Goal: Task Accomplishment & Management: Complete application form

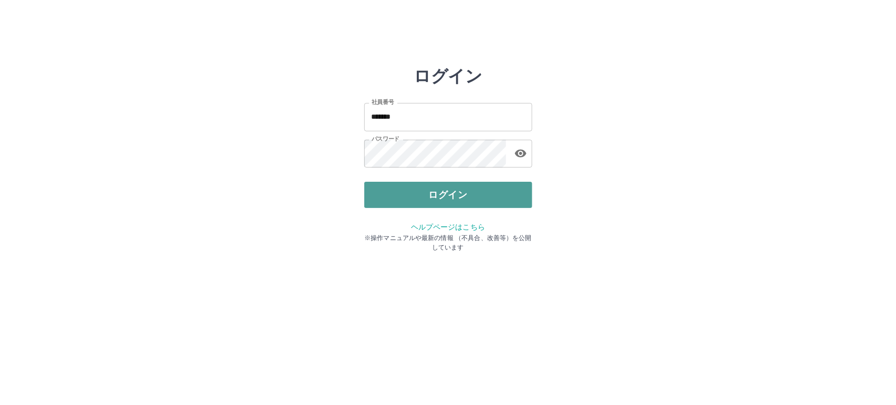
click at [434, 187] on button "ログイン" at bounding box center [448, 195] width 168 height 26
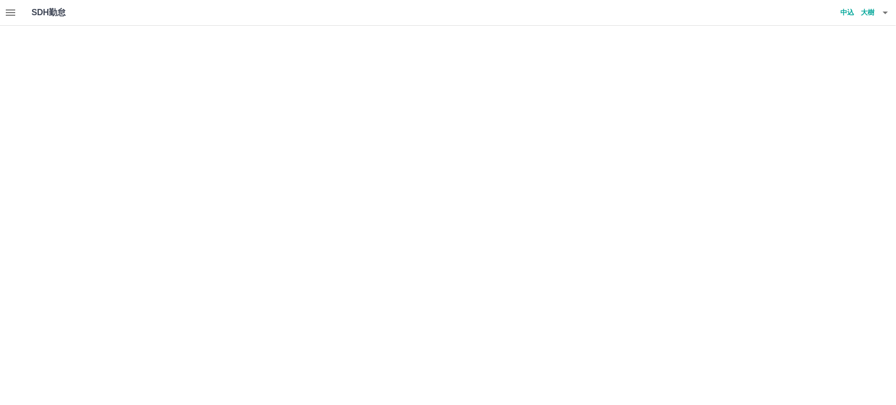
click at [12, 17] on icon "button" at bounding box center [10, 12] width 13 height 13
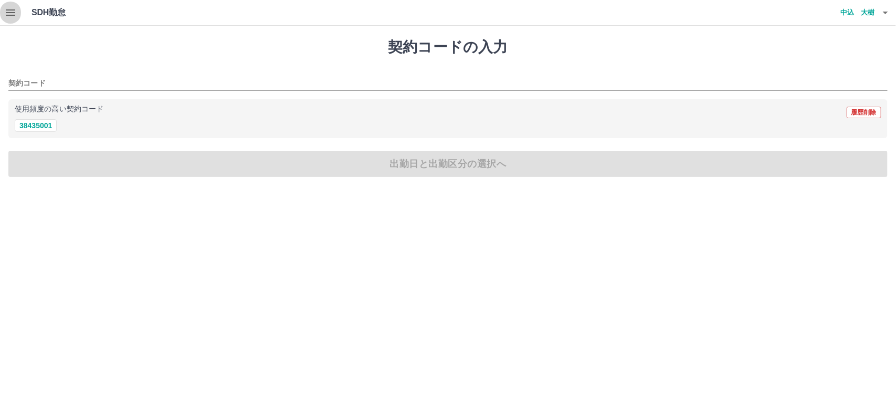
click at [12, 14] on icon "button" at bounding box center [10, 12] width 13 height 13
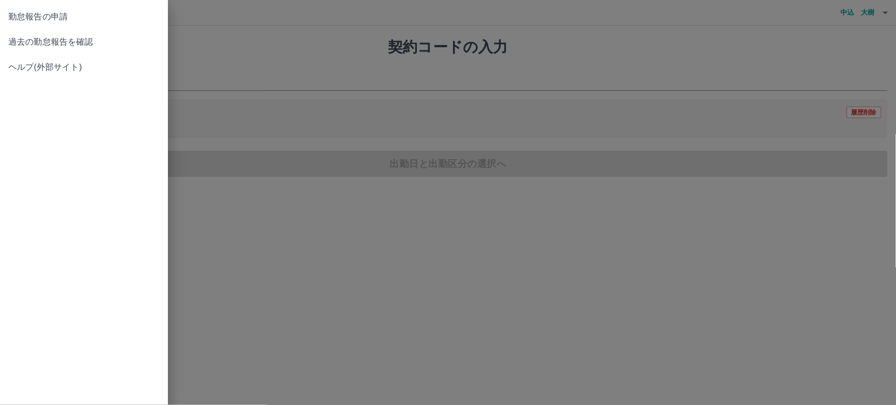
click at [33, 44] on span "過去の勤怠報告を確認" at bounding box center [83, 42] width 151 height 13
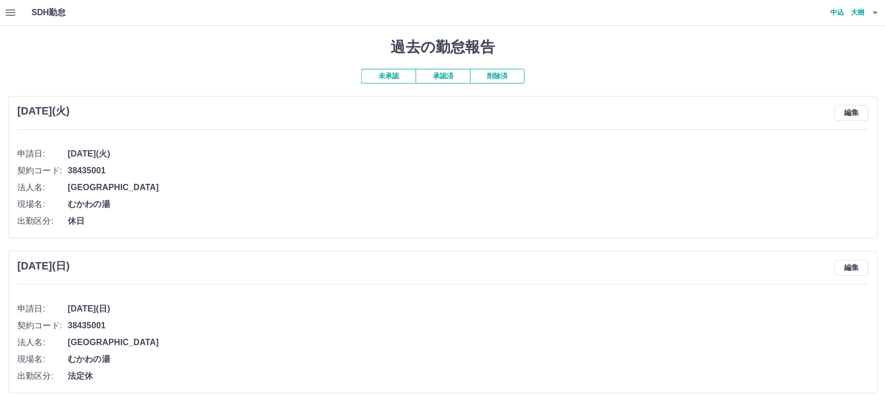
click at [402, 80] on button "未承認" at bounding box center [388, 76] width 55 height 15
click at [434, 77] on button "承認済" at bounding box center [443, 76] width 55 height 15
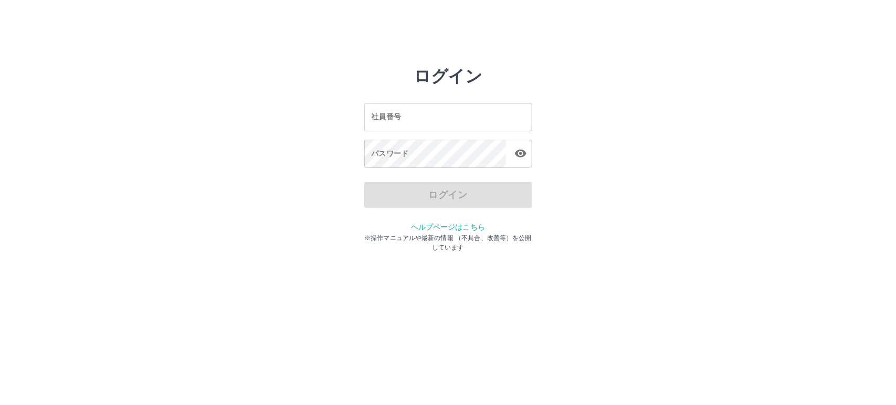
click at [424, 117] on input "社員番号" at bounding box center [448, 117] width 168 height 28
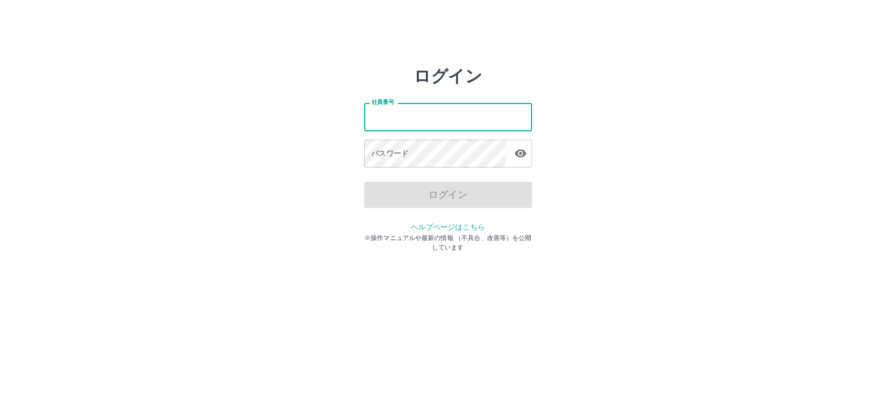
type input "*******"
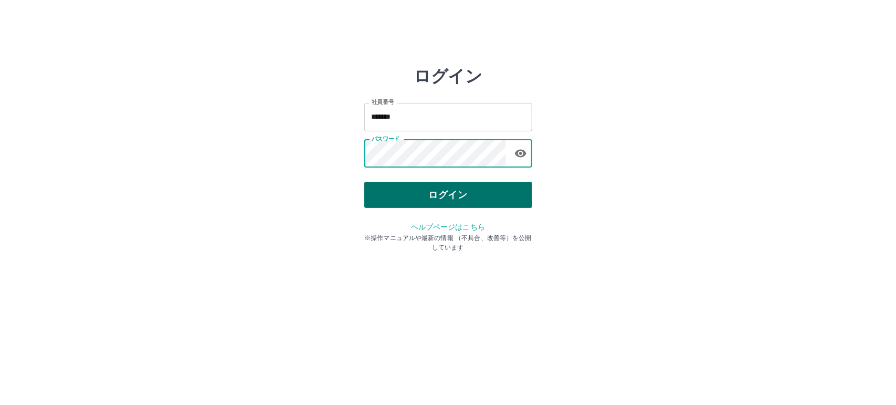
click at [468, 205] on button "ログイン" at bounding box center [448, 195] width 168 height 26
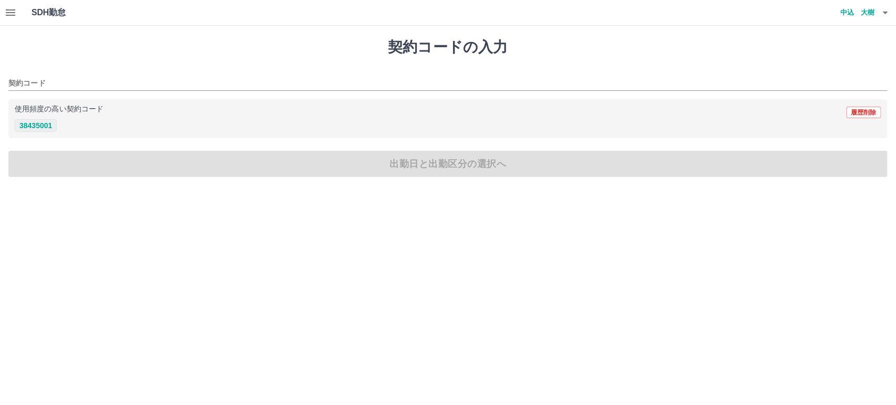
click at [31, 127] on button "38435001" at bounding box center [36, 125] width 42 height 13
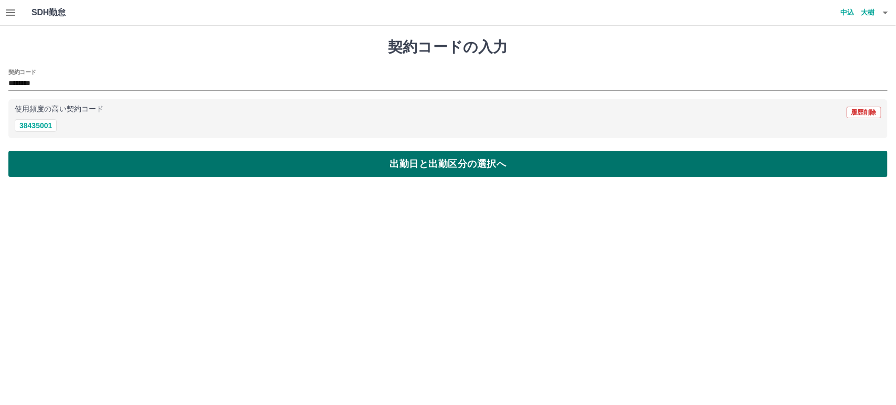
type input "********"
click at [352, 161] on button "出勤日と出勤区分の選択へ" at bounding box center [447, 164] width 879 height 26
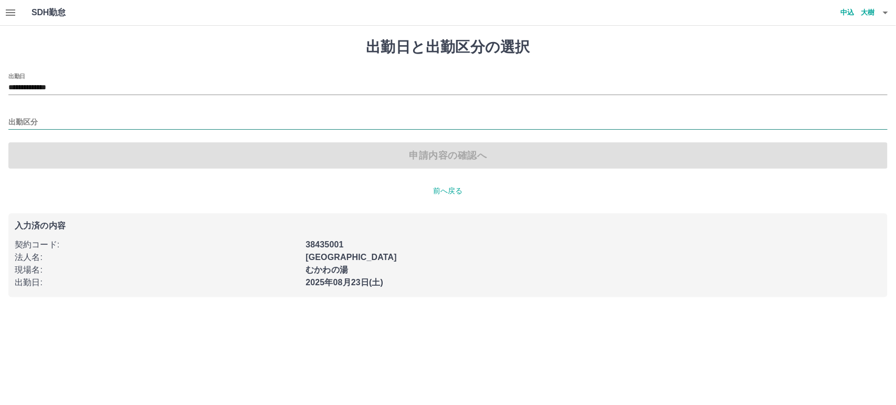
click at [52, 119] on input "出勤区分" at bounding box center [447, 122] width 879 height 13
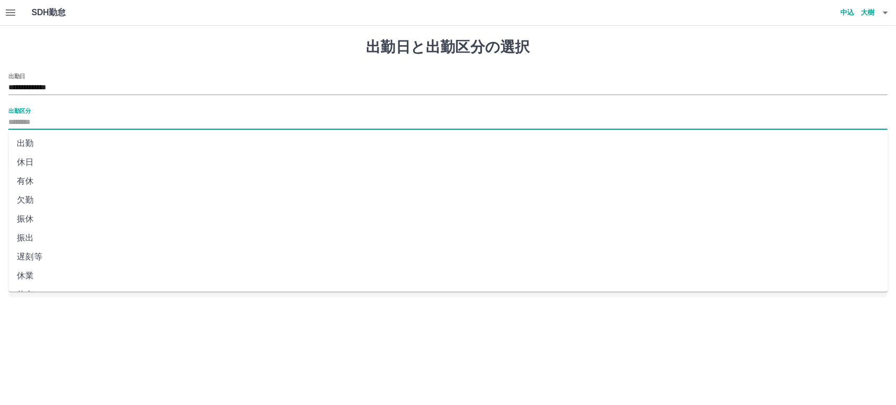
click at [47, 143] on li "出勤" at bounding box center [447, 143] width 879 height 19
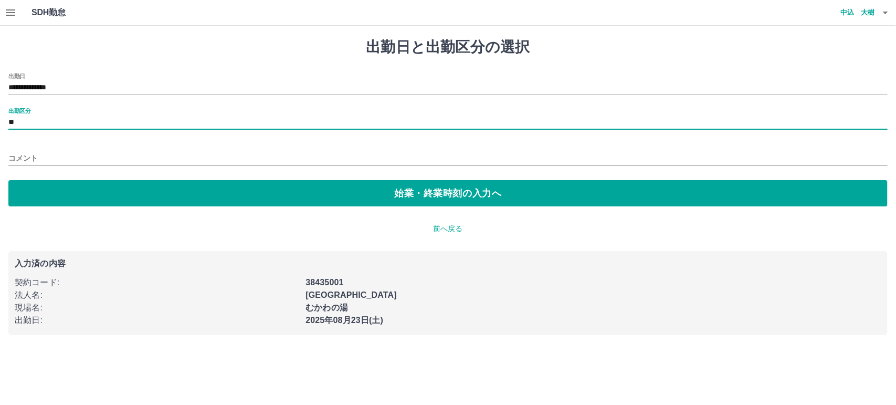
type input "**"
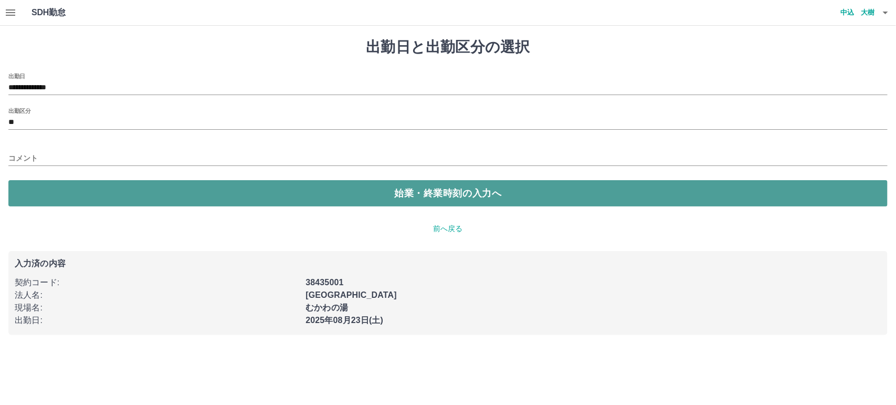
click at [187, 195] on button "始業・終業時刻の入力へ" at bounding box center [447, 193] width 879 height 26
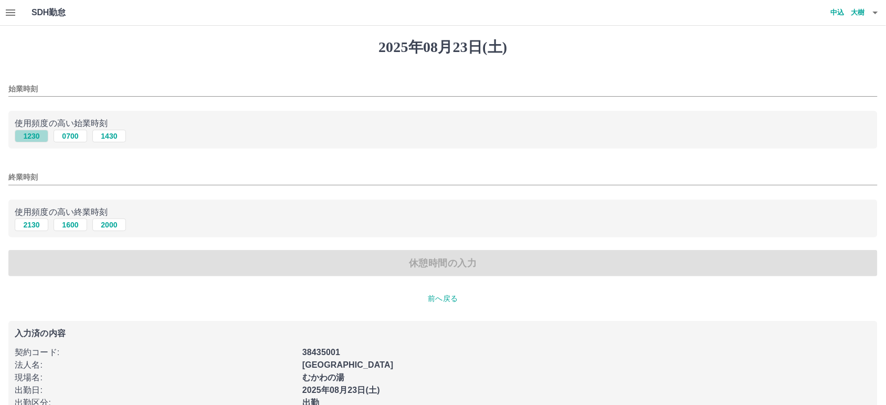
click at [27, 135] on button "1230" at bounding box center [32, 136] width 34 height 13
type input "****"
click at [33, 221] on button "2130" at bounding box center [32, 224] width 34 height 13
type input "****"
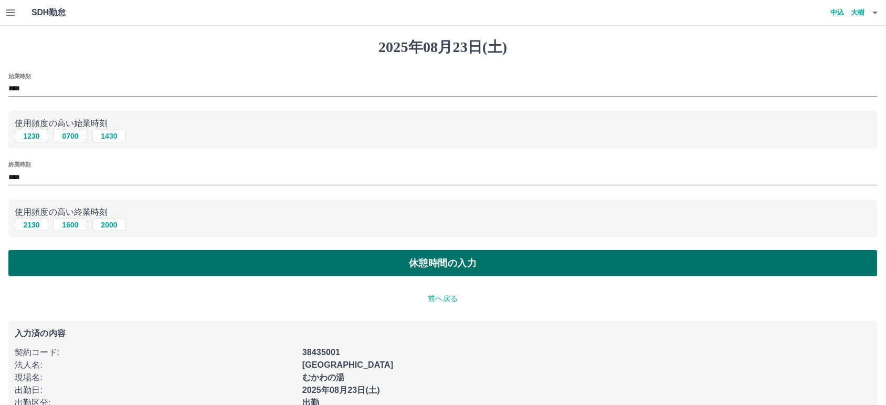
click at [262, 273] on button "休憩時間の入力" at bounding box center [442, 263] width 869 height 26
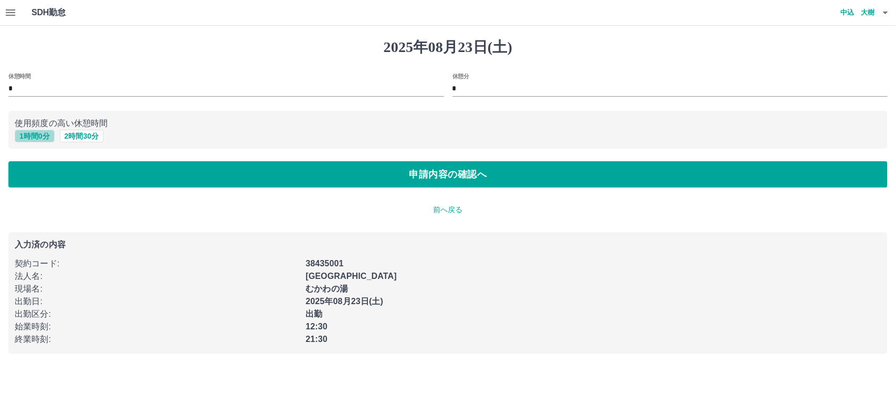
click at [33, 140] on button "1 時間 0 分" at bounding box center [35, 136] width 40 height 13
type input "*"
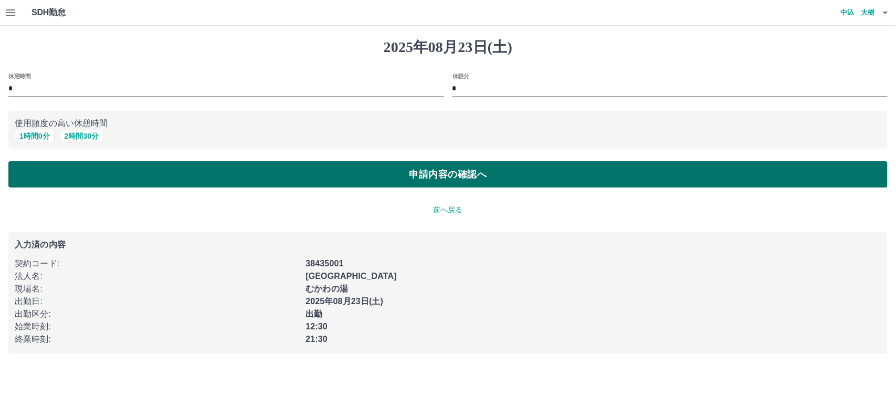
click at [202, 175] on button "申請内容の確認へ" at bounding box center [447, 174] width 879 height 26
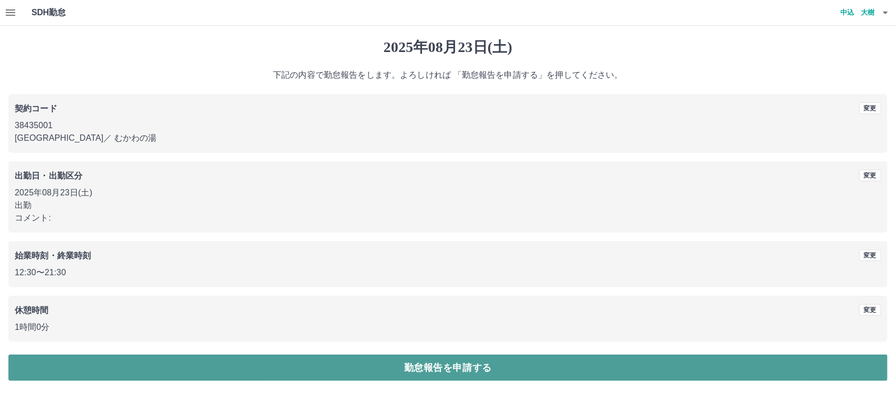
click at [337, 370] on button "勤怠報告を申請する" at bounding box center [447, 367] width 879 height 26
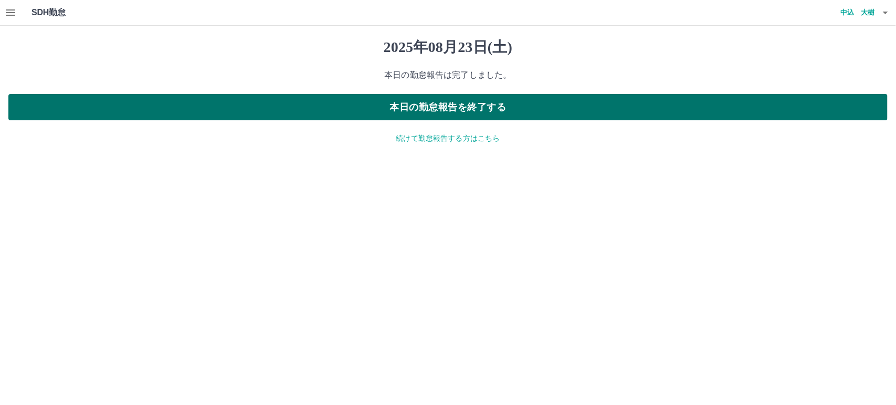
click at [436, 111] on button "本日の勤怠報告を終了する" at bounding box center [447, 107] width 879 height 26
